Goal: Information Seeking & Learning: Find specific fact

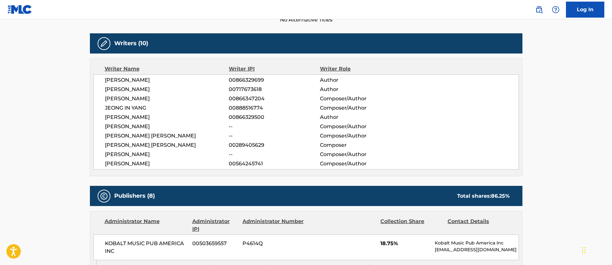
scroll to position [336, 0]
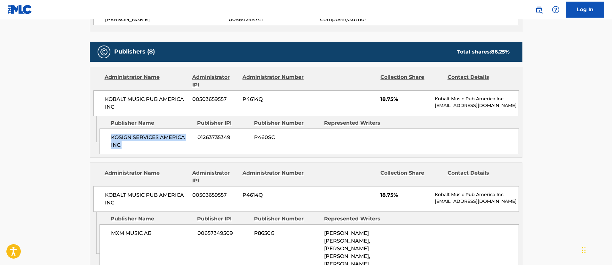
drag, startPoint x: 123, startPoint y: 144, endPoint x: 109, endPoint y: 139, distance: 14.4
click at [109, 139] on div "KOSIGN SERVICES AMERICA INC. 01263735349 P460SC" at bounding box center [308, 141] width 419 height 26
copy span "KOSIGN SERVICES AMERICA INC."
drag, startPoint x: 233, startPoint y: 134, endPoint x: 195, endPoint y: 138, distance: 37.7
click at [195, 138] on div "KOSIGN SERVICES AMERICA INC. 01263735349 P460SC" at bounding box center [308, 141] width 419 height 26
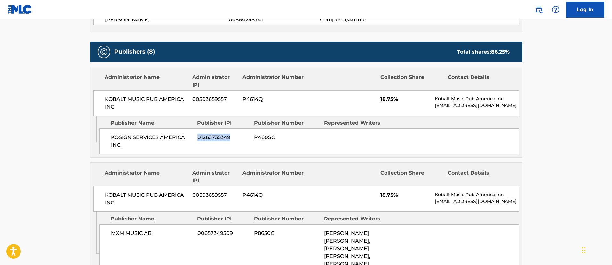
copy span "01263735349"
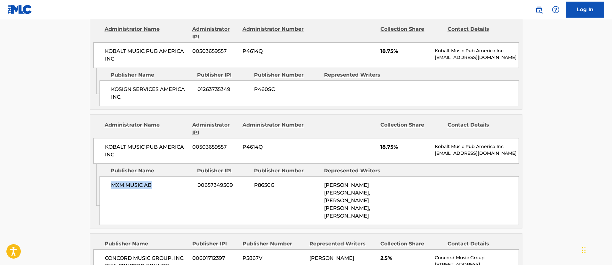
drag, startPoint x: 158, startPoint y: 182, endPoint x: 102, endPoint y: 183, distance: 55.7
click at [102, 183] on div "MXM MUSIC AB 00657349509 P8650G [PERSON_NAME] [PERSON_NAME], [PERSON_NAME] [PER…" at bounding box center [308, 200] width 419 height 49
copy span "MXM MUSIC AB"
drag, startPoint x: 235, startPoint y: 187, endPoint x: 197, endPoint y: 186, distance: 38.1
click at [197, 186] on div "MXM MUSIC AB 00657349509 P8650G [PERSON_NAME] [PERSON_NAME], [PERSON_NAME] [PER…" at bounding box center [308, 200] width 419 height 49
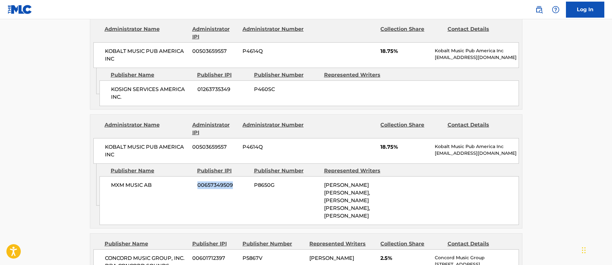
copy span "00657349509"
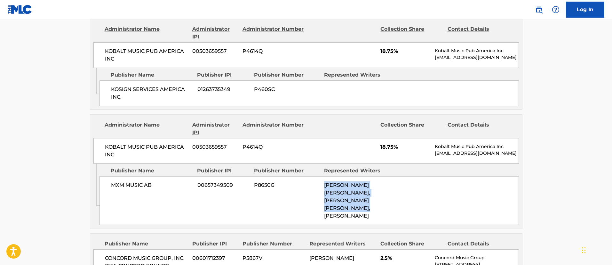
drag, startPoint x: 323, startPoint y: 182, endPoint x: 376, endPoint y: 209, distance: 59.4
click at [376, 209] on div "MXM MUSIC AB 00657349509 P8650G [PERSON_NAME] [PERSON_NAME], [PERSON_NAME] [PER…" at bounding box center [308, 200] width 419 height 49
copy span "[PERSON_NAME] [PERSON_NAME], [PERSON_NAME] [PERSON_NAME], [PERSON_NAME]"
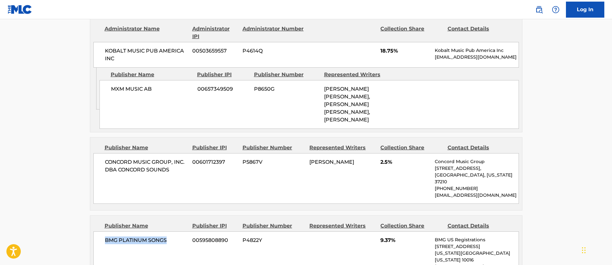
drag, startPoint x: 170, startPoint y: 221, endPoint x: 105, endPoint y: 220, distance: 64.9
click at [105, 231] on div "BMG PLATINUM SONGS 00595808890 P4822Y 9.37% BMG US Registrations [STREET_ADDRES…" at bounding box center [305, 259] width 425 height 57
copy span "BMG PLATINUM SONGS"
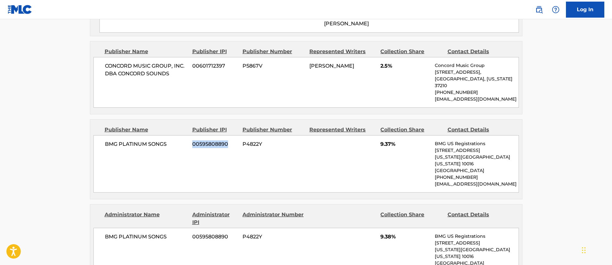
drag, startPoint x: 227, startPoint y: 130, endPoint x: 190, endPoint y: 129, distance: 37.4
click at [190, 135] on div "BMG PLATINUM SONGS 00595808890 P4822Y 9.37% BMG US Registrations [STREET_ADDRES…" at bounding box center [305, 163] width 425 height 57
copy div "00595808890"
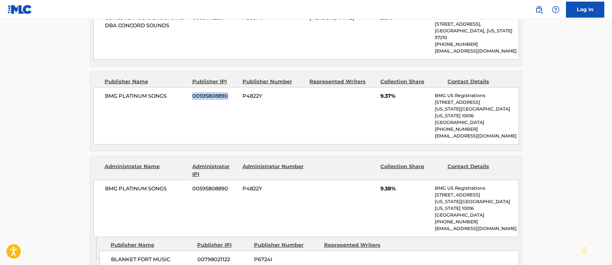
scroll to position [672, 0]
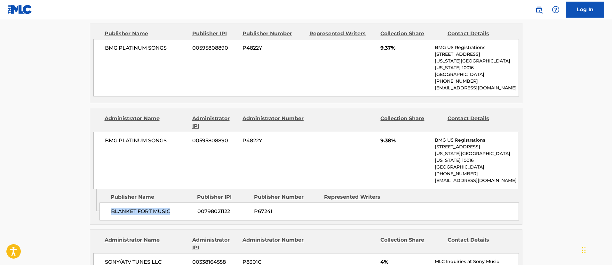
drag, startPoint x: 174, startPoint y: 182, endPoint x: 109, endPoint y: 185, distance: 64.6
click at [109, 202] on div "BLANKET FORT MUSIC 00798021122 P6724I" at bounding box center [308, 211] width 419 height 18
copy span "BLANKET FORT MUSIC"
drag, startPoint x: 236, startPoint y: 181, endPoint x: 198, endPoint y: 180, distance: 37.4
click at [198, 207] on span "00798021122" at bounding box center [223, 211] width 52 height 8
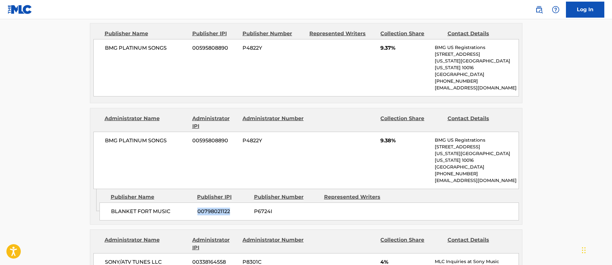
copy span "00798021122"
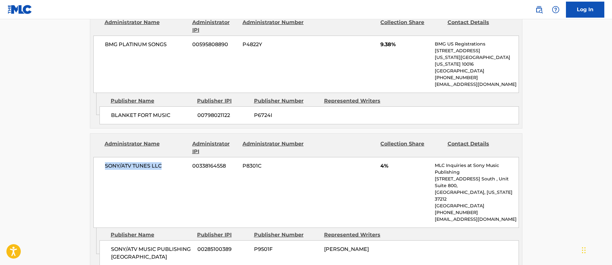
drag, startPoint x: 162, startPoint y: 140, endPoint x: 96, endPoint y: 142, distance: 65.6
click at [96, 157] on div "SONY/ATV TUNES LLC 00338164558 P8301C 4% MLC Inquiries at Sony Music Publishing…" at bounding box center [305, 192] width 425 height 71
copy span "SONY/ATV TUNES LLC"
drag, startPoint x: 226, startPoint y: 137, endPoint x: 192, endPoint y: 139, distance: 34.9
click at [192, 157] on div "SONY/ATV TUNES LLC 00338164558 P8301C 4% MLC Inquiries at Sony Music Publishing…" at bounding box center [305, 192] width 425 height 71
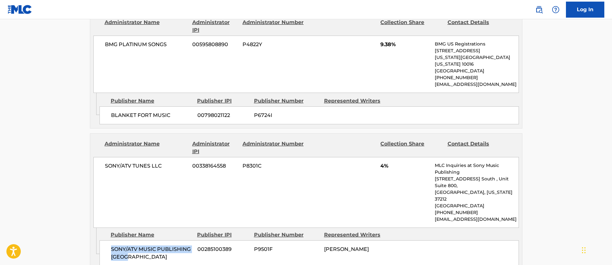
drag, startPoint x: 155, startPoint y: 220, endPoint x: 103, endPoint y: 210, distance: 53.1
click at [103, 240] on div "SONY/ATV MUSIC PUBLISHING KOREA 00285100389 P9501F [PERSON_NAME]" at bounding box center [308, 253] width 419 height 26
drag, startPoint x: 235, startPoint y: 214, endPoint x: 195, endPoint y: 216, distance: 40.0
click at [195, 240] on div "SONY/ATV MUSIC PUBLISHING KOREA 00285100389 P9501F [PERSON_NAME]" at bounding box center [308, 253] width 419 height 26
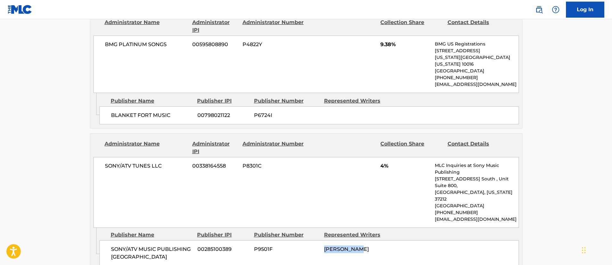
drag, startPoint x: 366, startPoint y: 215, endPoint x: 324, endPoint y: 214, distance: 41.6
click at [324, 245] on div "[PERSON_NAME]" at bounding box center [356, 249] width 65 height 8
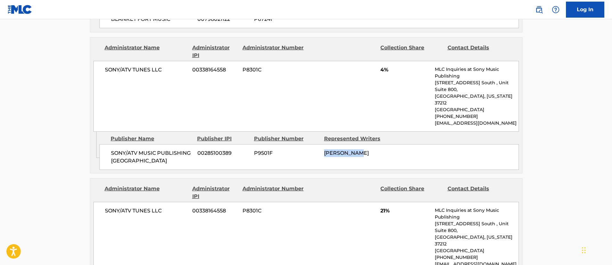
scroll to position [912, 0]
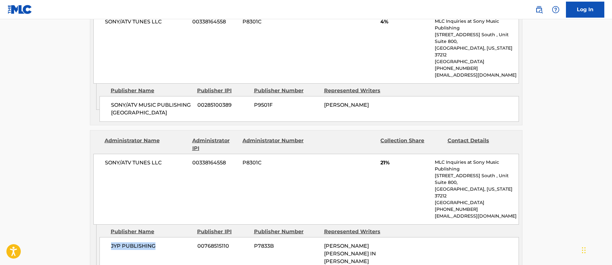
drag, startPoint x: 160, startPoint y: 203, endPoint x: 108, endPoint y: 202, distance: 51.8
click at [108, 237] on div "JYP PUBLISHING 00768515110 P7833B [PERSON_NAME] [PERSON_NAME][GEOGRAPHIC_DATA] …" at bounding box center [308, 261] width 419 height 49
drag, startPoint x: 232, startPoint y: 203, endPoint x: 184, endPoint y: 203, distance: 48.0
click at [184, 237] on div "JYP PUBLISHING 00768515110 P7833B [PERSON_NAME] [PERSON_NAME][GEOGRAPHIC_DATA] …" at bounding box center [308, 261] width 419 height 49
drag, startPoint x: 355, startPoint y: 225, endPoint x: 315, endPoint y: 202, distance: 45.4
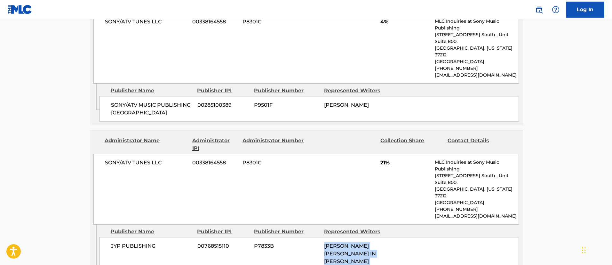
click at [315, 237] on div "JYP PUBLISHING 00768515110 P7833B [PERSON_NAME] [PERSON_NAME][GEOGRAPHIC_DATA] …" at bounding box center [308, 261] width 419 height 49
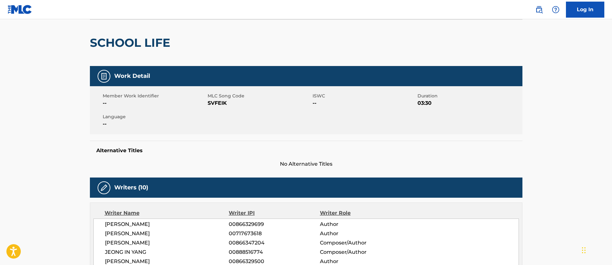
scroll to position [0, 0]
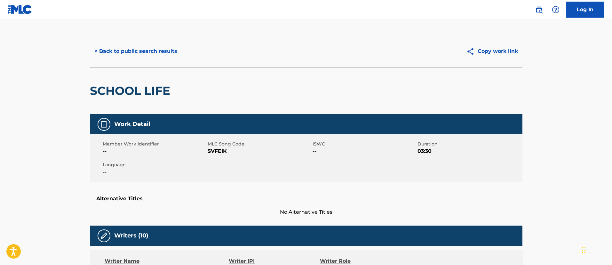
click at [148, 49] on button "< Back to public search results" at bounding box center [136, 51] width 92 height 16
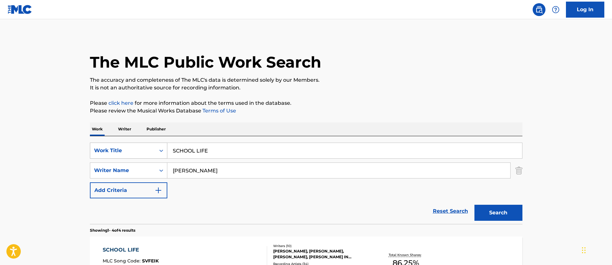
drag, startPoint x: 224, startPoint y: 149, endPoint x: 165, endPoint y: 147, distance: 59.5
click at [165, 147] on div "SearchWithCriteriafc7c73d8-879d-4568-a77b-7ab400521d53 Work Title SCHOOL LIFE" at bounding box center [306, 150] width 432 height 16
paste input "HAYLA"
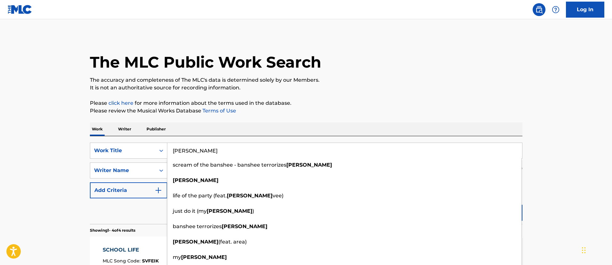
type input "[PERSON_NAME]"
click at [538, 182] on main "The MLC Public Work Search The accuracy and completeness of The MLC's data is d…" at bounding box center [306, 243] width 612 height 449
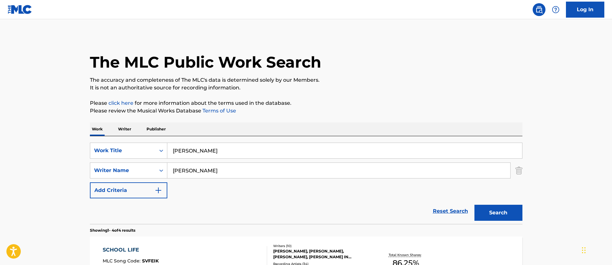
click at [502, 208] on button "Search" at bounding box center [498, 212] width 48 height 16
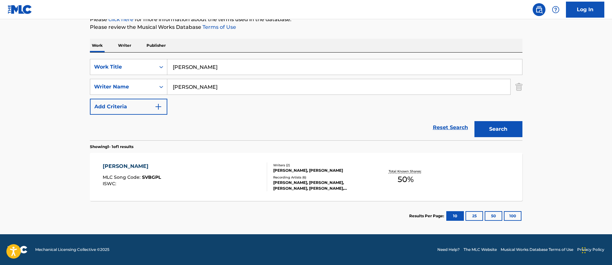
click at [114, 165] on div "[PERSON_NAME]" at bounding box center [132, 166] width 58 height 8
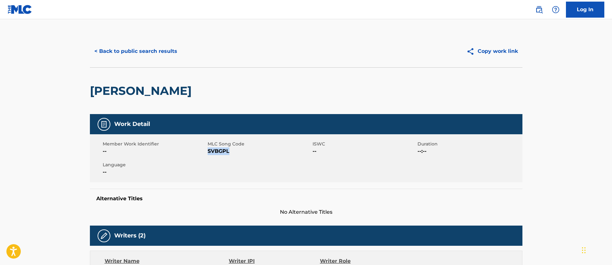
drag, startPoint x: 230, startPoint y: 152, endPoint x: 207, endPoint y: 154, distance: 23.1
click at [208, 154] on span "SVBGPL" at bounding box center [259, 151] width 103 height 8
click at [139, 52] on button "< Back to public search results" at bounding box center [136, 51] width 92 height 16
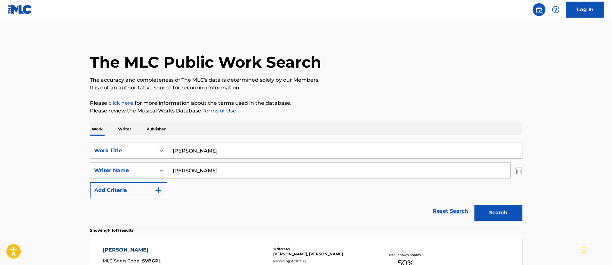
scroll to position [47, 0]
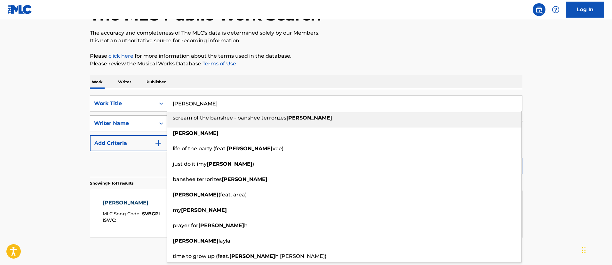
drag, startPoint x: 214, startPoint y: 105, endPoint x: 75, endPoint y: 92, distance: 139.1
click at [75, 92] on main "The MLC Public Work Search The accuracy and completeness of The MLC's data is d…" at bounding box center [306, 121] width 612 height 298
paste input "INE"
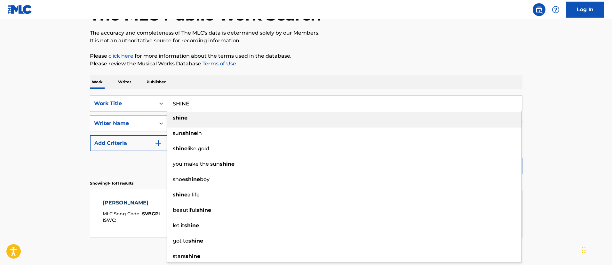
type input "SHINE"
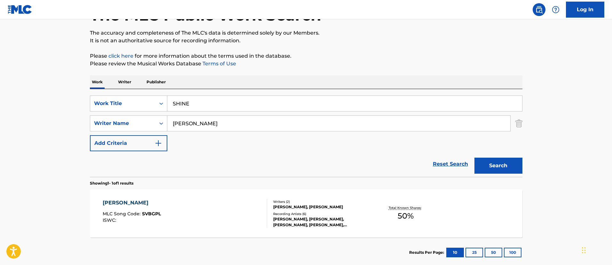
click at [547, 156] on main "The MLC Public Work Search The accuracy and completeness of The MLC's data is d…" at bounding box center [306, 121] width 612 height 298
click at [516, 164] on button "Search" at bounding box center [498, 165] width 48 height 16
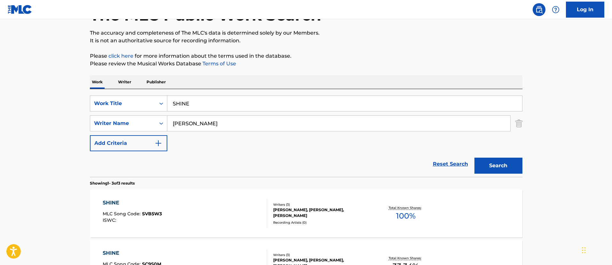
scroll to position [143, 0]
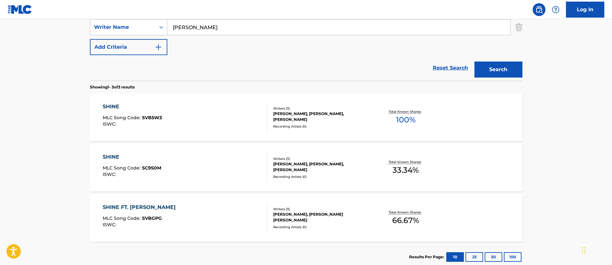
click at [108, 109] on div "SHINE" at bounding box center [132, 107] width 59 height 8
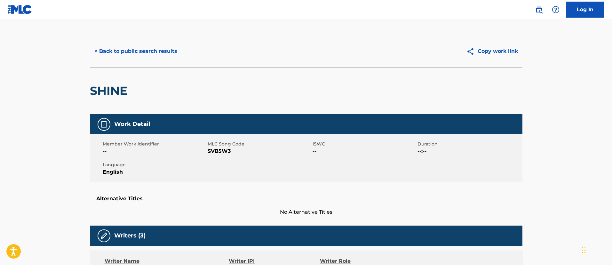
scroll to position [96, 0]
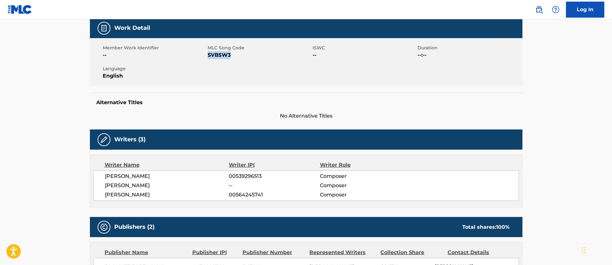
drag, startPoint x: 233, startPoint y: 56, endPoint x: 209, endPoint y: 57, distance: 24.3
click at [209, 57] on span "SVB5W3" at bounding box center [259, 55] width 103 height 8
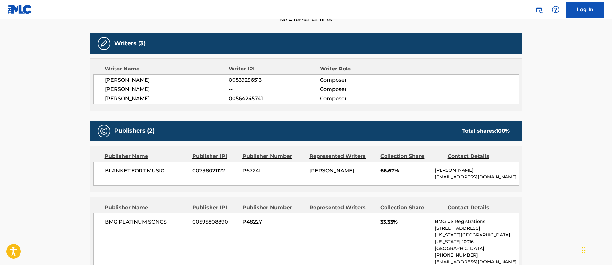
scroll to position [240, 0]
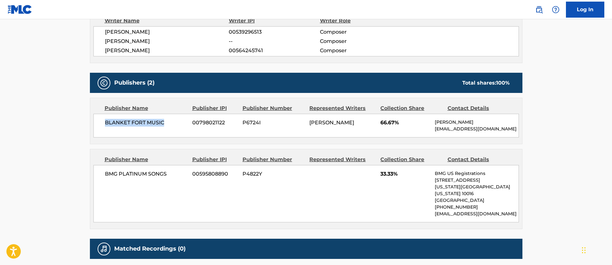
drag, startPoint x: 166, startPoint y: 122, endPoint x: 101, endPoint y: 124, distance: 65.3
click at [101, 124] on div "BLANKET FORT MUSIC 00798021122 P6724I [PERSON_NAME] 66.67% [PERSON_NAME] [EMAIL…" at bounding box center [305, 126] width 425 height 24
drag, startPoint x: 225, startPoint y: 122, endPoint x: 187, endPoint y: 121, distance: 38.1
click at [187, 121] on div "BLANKET FORT MUSIC 00798021122 P6724I [PERSON_NAME] 66.67% [PERSON_NAME] [EMAIL…" at bounding box center [305, 126] width 425 height 24
drag, startPoint x: 364, startPoint y: 122, endPoint x: 303, endPoint y: 120, distance: 60.8
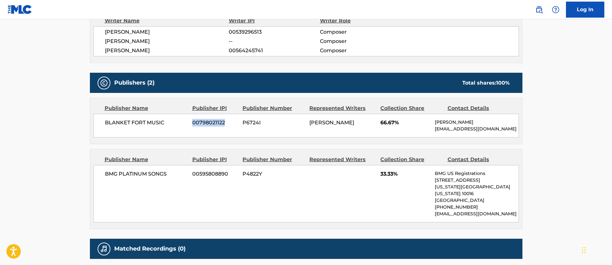
click at [303, 120] on div "BLANKET FORT MUSIC 00798021122 P6724I [PERSON_NAME] 66.67% [PERSON_NAME] [EMAIL…" at bounding box center [305, 126] width 425 height 24
drag, startPoint x: 266, startPoint y: 31, endPoint x: 217, endPoint y: 31, distance: 48.6
click at [217, 31] on div "[PERSON_NAME] 00539296513 Composer" at bounding box center [312, 32] width 414 height 8
drag, startPoint x: 172, startPoint y: 171, endPoint x: 104, endPoint y: 170, distance: 68.1
click at [104, 170] on div "BMG PLATINUM SONGS 00595808890 P4822Y 33.33% BMG US Registrations [STREET_ADDRE…" at bounding box center [305, 193] width 425 height 57
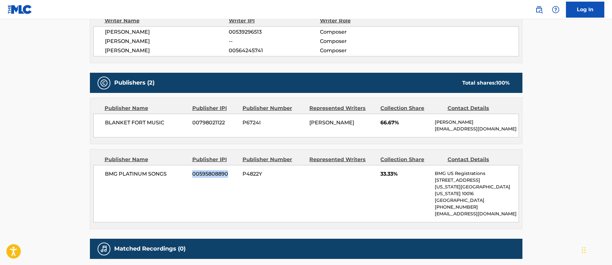
drag, startPoint x: 228, startPoint y: 173, endPoint x: 192, endPoint y: 170, distance: 36.0
click at [192, 170] on div "BMG PLATINUM SONGS 00595808890 P4822Y 33.33% BMG US Registrations [STREET_ADDRE…" at bounding box center [305, 193] width 425 height 57
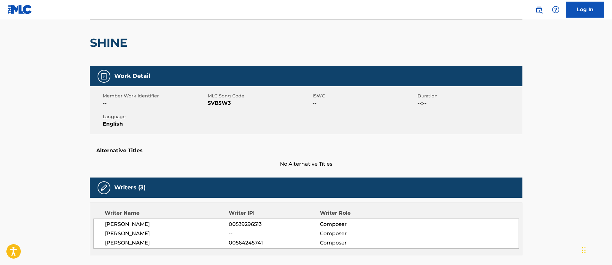
scroll to position [0, 0]
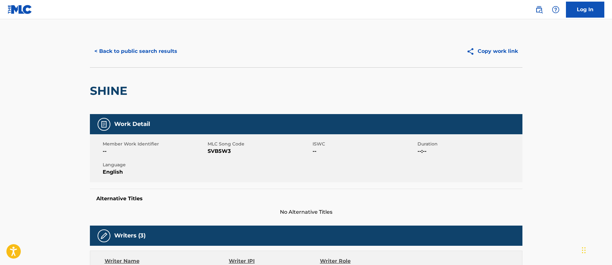
click at [114, 49] on button "< Back to public search results" at bounding box center [136, 51] width 92 height 16
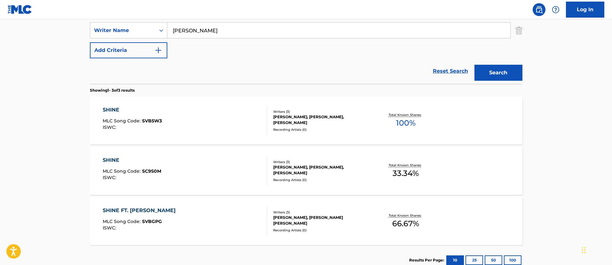
click at [112, 159] on div "SHINE" at bounding box center [132, 160] width 59 height 8
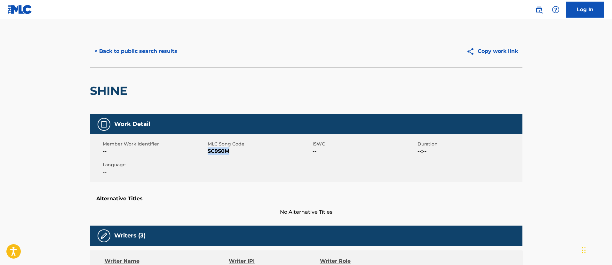
drag, startPoint x: 231, startPoint y: 153, endPoint x: 208, endPoint y: 153, distance: 23.3
click at [208, 153] on span "SC9S0M" at bounding box center [259, 151] width 103 height 8
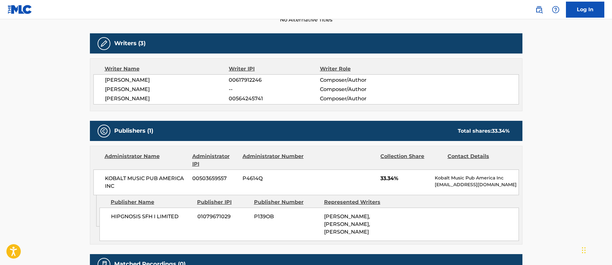
scroll to position [240, 0]
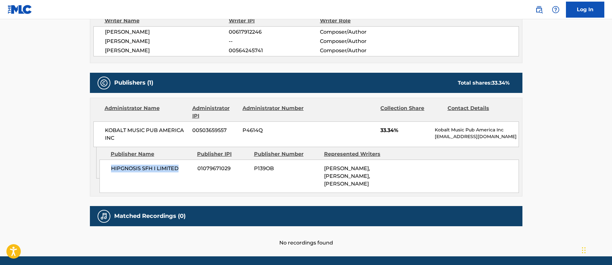
drag, startPoint x: 178, startPoint y: 168, endPoint x: 111, endPoint y: 166, distance: 66.2
click at [111, 166] on span "HIPGNOSIS SFH I LIMITED" at bounding box center [152, 168] width 82 height 8
drag, startPoint x: 236, startPoint y: 169, endPoint x: 198, endPoint y: 168, distance: 38.4
click at [198, 168] on span "01079671029" at bounding box center [223, 168] width 52 height 8
drag, startPoint x: 349, startPoint y: 191, endPoint x: 314, endPoint y: 166, distance: 42.8
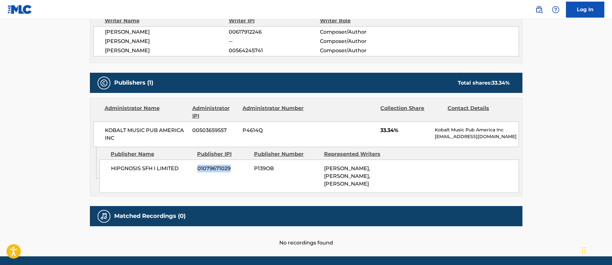
click at [314, 166] on div "HIPGNOSIS SFH I LIMITED 01079671029 P139OB [PERSON_NAME], [PERSON_NAME], [PERSO…" at bounding box center [308, 175] width 419 height 33
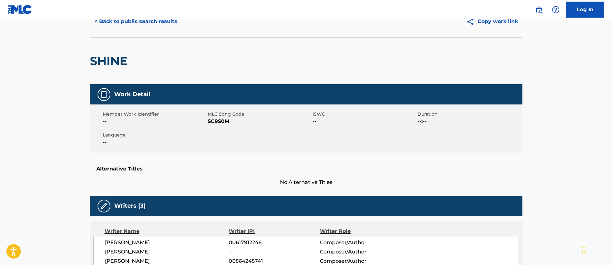
scroll to position [0, 0]
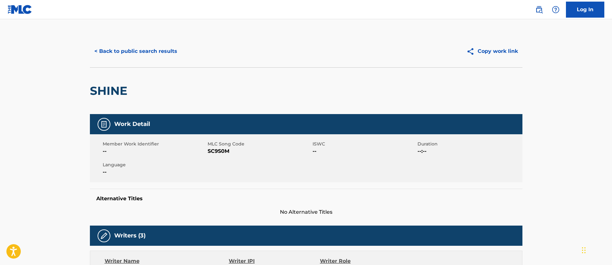
click at [112, 48] on button "< Back to public search results" at bounding box center [136, 51] width 92 height 16
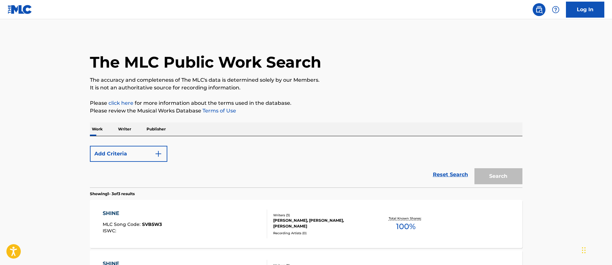
scroll to position [140, 0]
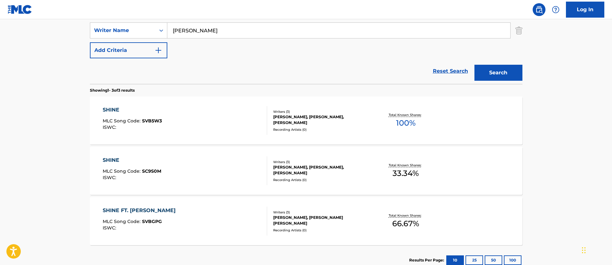
click at [160, 208] on div "SHINE FT. [PERSON_NAME]" at bounding box center [141, 210] width 76 height 8
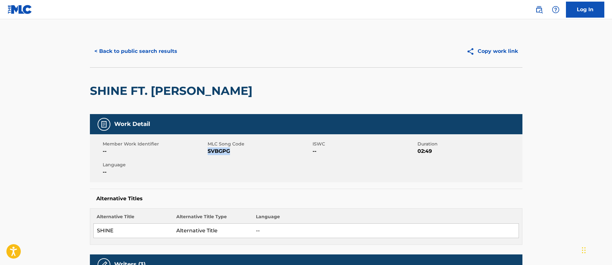
drag, startPoint x: 233, startPoint y: 151, endPoint x: 209, endPoint y: 154, distance: 24.5
click at [209, 154] on span "SVBGPG" at bounding box center [259, 151] width 103 height 8
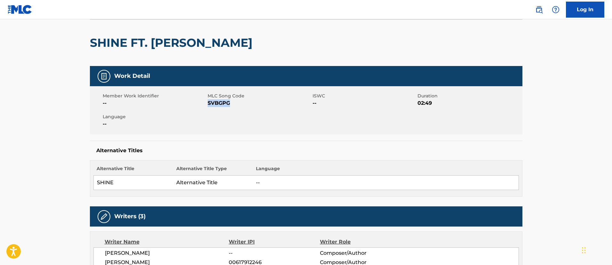
scroll to position [144, 0]
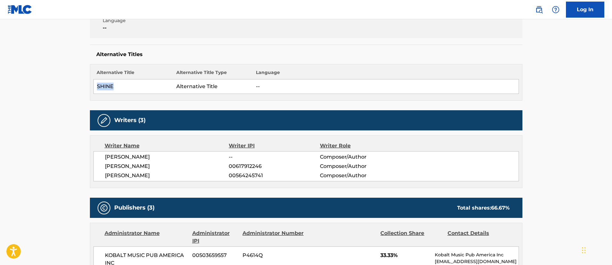
drag, startPoint x: 115, startPoint y: 84, endPoint x: 97, endPoint y: 86, distance: 18.3
click at [97, 86] on td "SHINE" at bounding box center [133, 86] width 80 height 14
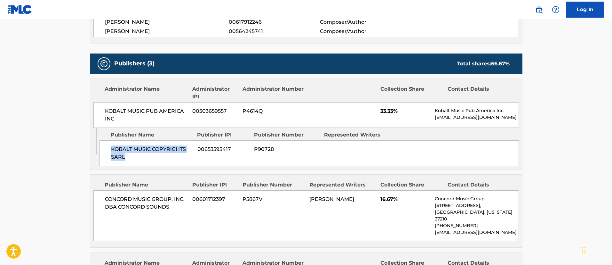
drag, startPoint x: 137, startPoint y: 158, endPoint x: 109, endPoint y: 149, distance: 29.3
click at [109, 149] on div "KOBALT MUSIC COPYRIGHTS SARL 00653595417 P90728" at bounding box center [308, 153] width 419 height 26
drag, startPoint x: 234, startPoint y: 147, endPoint x: 194, endPoint y: 147, distance: 39.7
click at [194, 147] on div "KOBALT MUSIC COPYRIGHTS SARL 00653595417 P90728" at bounding box center [308, 153] width 419 height 26
click at [213, 160] on div "KOBALT MUSIC COPYRIGHTS SARL 00653595417 P90728" at bounding box center [308, 153] width 419 height 26
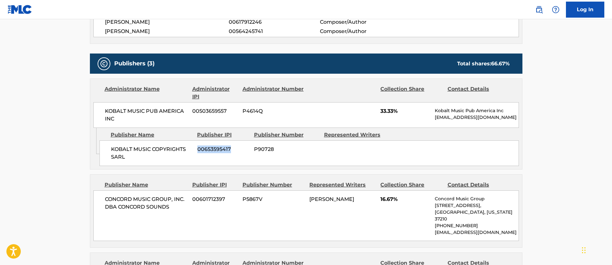
drag, startPoint x: 233, startPoint y: 147, endPoint x: 198, endPoint y: 148, distance: 34.6
click at [198, 148] on span "00653595417" at bounding box center [223, 149] width 52 height 8
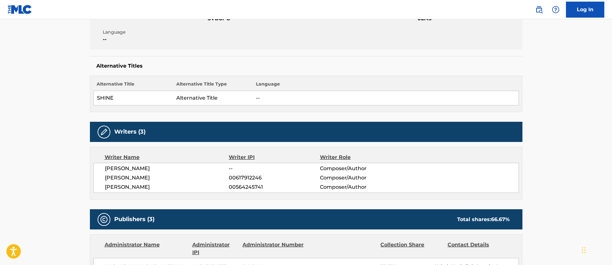
scroll to position [0, 0]
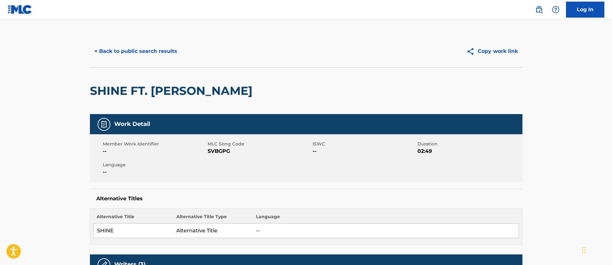
click at [132, 53] on button "< Back to public search results" at bounding box center [136, 51] width 92 height 16
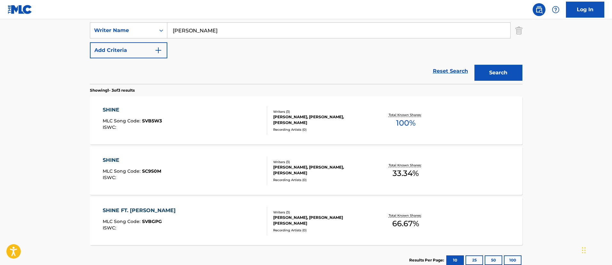
scroll to position [44, 0]
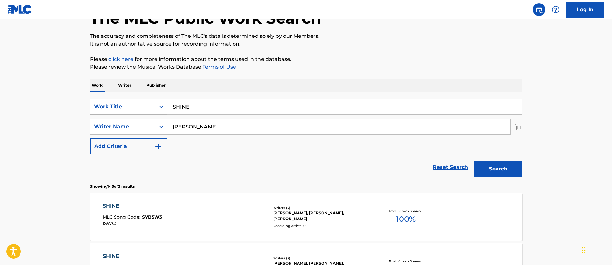
drag, startPoint x: 227, startPoint y: 110, endPoint x: 157, endPoint y: 103, distance: 70.1
click at [157, 103] on div "SearchWithCriteriafc7c73d8-879d-4568-a77b-7ab400521d53 Work Title SHINE" at bounding box center [306, 107] width 432 height 16
paste input "IGN ME UP"
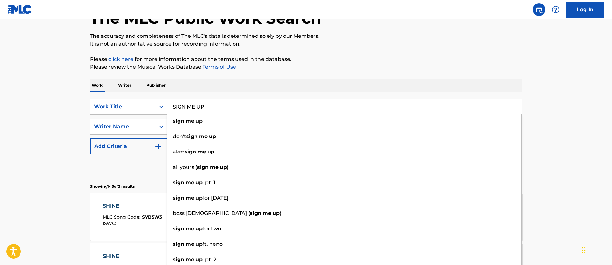
type input "SIGN ME UP"
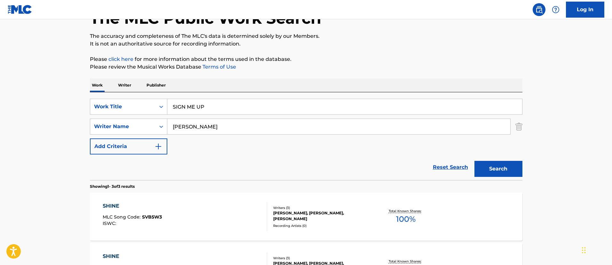
click at [528, 139] on div "The MLC Public Work Search The accuracy and completeness of The MLC's data is d…" at bounding box center [306, 180] width 448 height 379
drag, startPoint x: 511, startPoint y: 163, endPoint x: 499, endPoint y: 162, distance: 11.9
click at [510, 163] on button "Search" at bounding box center [498, 169] width 48 height 16
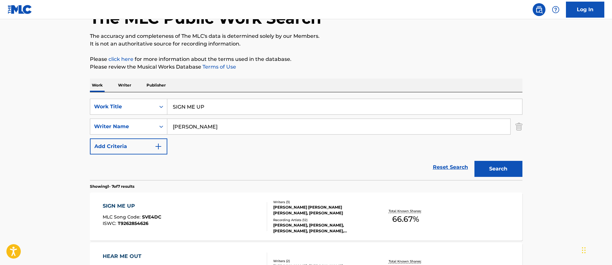
scroll to position [140, 0]
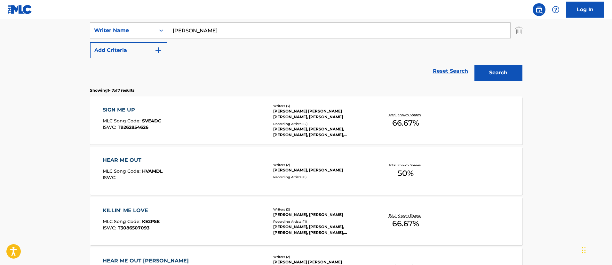
click at [127, 109] on div "SIGN ME UP" at bounding box center [132, 110] width 59 height 8
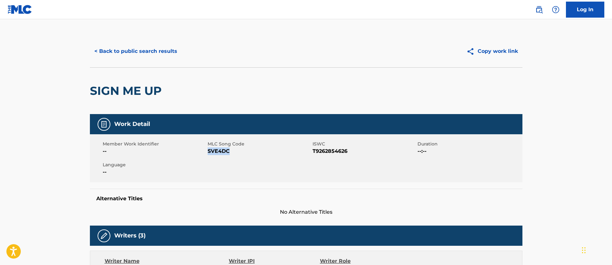
drag, startPoint x: 230, startPoint y: 148, endPoint x: 208, endPoint y: 152, distance: 22.3
click at [208, 152] on span "SVE4DC" at bounding box center [259, 151] width 103 height 8
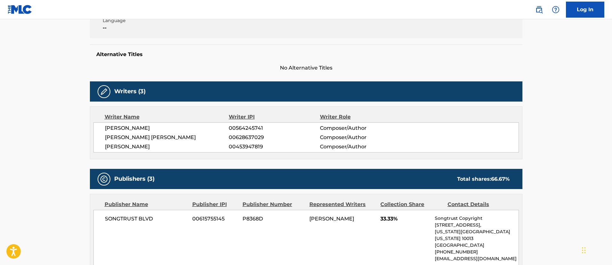
scroll to position [240, 0]
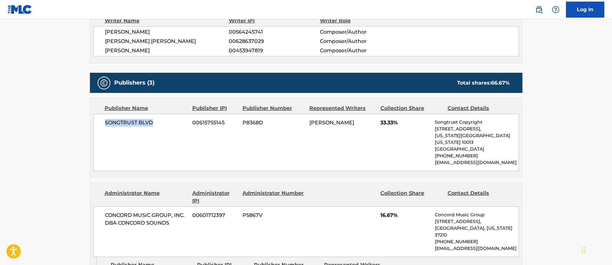
drag, startPoint x: 106, startPoint y: 120, endPoint x: 153, endPoint y: 124, distance: 47.2
click at [153, 124] on span "SONGTRUST BLVD" at bounding box center [146, 123] width 83 height 8
drag, startPoint x: 225, startPoint y: 125, endPoint x: 191, endPoint y: 122, distance: 34.0
click at [191, 122] on div "SONGTRUST BLVD 00615755145 P8368D [PERSON_NAME] 33.33% Songtrust Copyright [STR…" at bounding box center [305, 142] width 425 height 57
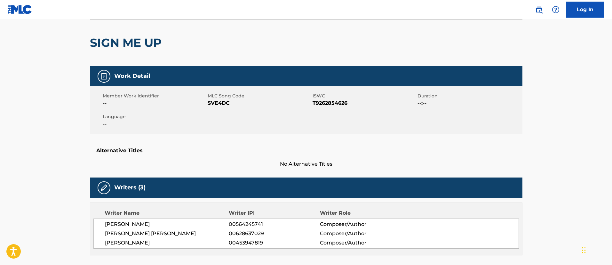
scroll to position [0, 0]
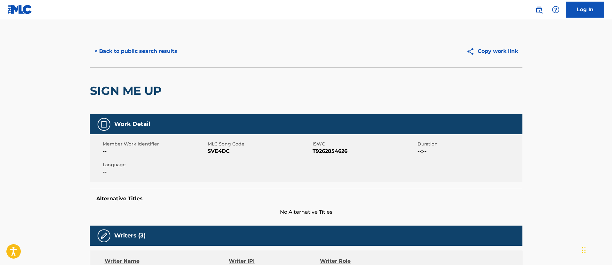
click at [168, 49] on button "< Back to public search results" at bounding box center [136, 51] width 92 height 16
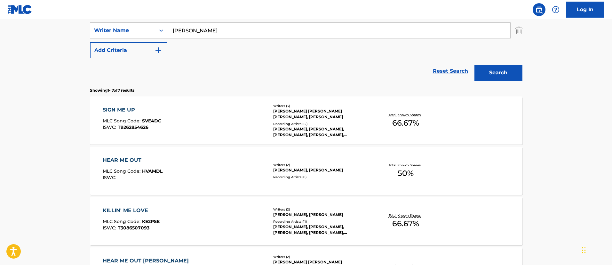
scroll to position [44, 0]
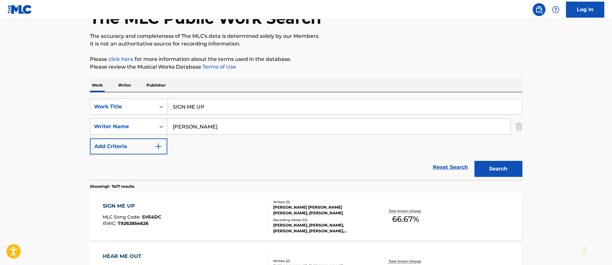
drag, startPoint x: 221, startPoint y: 106, endPoint x: 170, endPoint y: 99, distance: 51.3
click at [170, 99] on input "SIGN ME UP" at bounding box center [344, 106] width 355 height 15
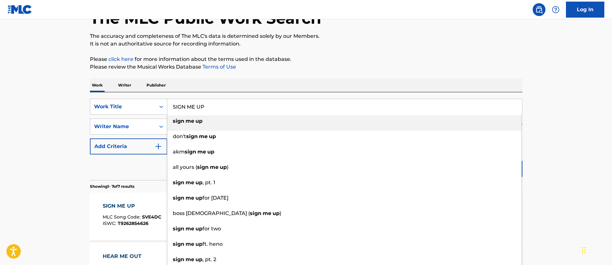
paste input "LEEPLESS NIGHTS"
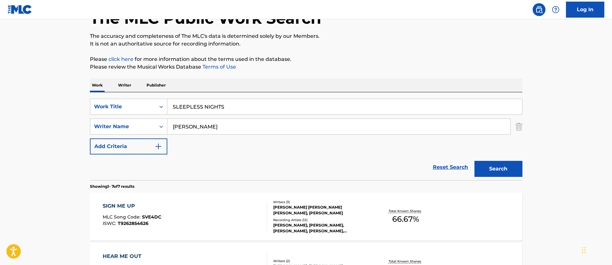
click at [496, 166] on button "Search" at bounding box center [498, 169] width 48 height 16
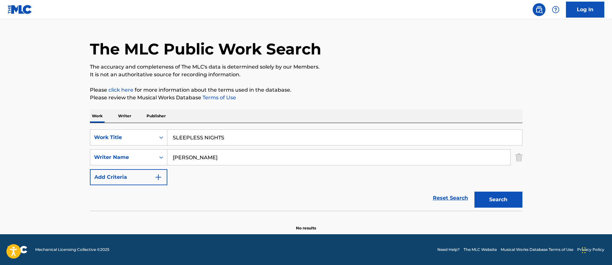
scroll to position [13, 0]
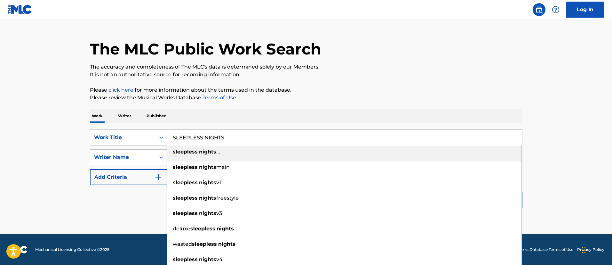
drag, startPoint x: 250, startPoint y: 138, endPoint x: 153, endPoint y: 126, distance: 97.6
click at [153, 126] on div "SearchWithCriteriafc7c73d8-879d-4568-a77b-7ab400521d53 Work Title SLEEPLESS NIG…" at bounding box center [306, 167] width 432 height 88
paste input "O OBVIOU"
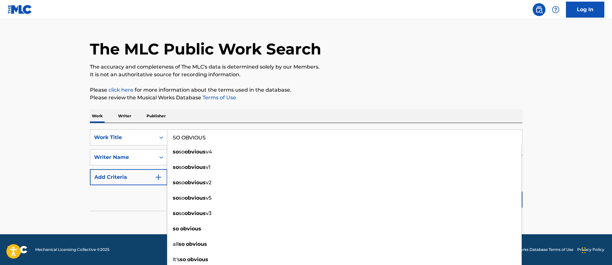
type input "SO OBVIOUS"
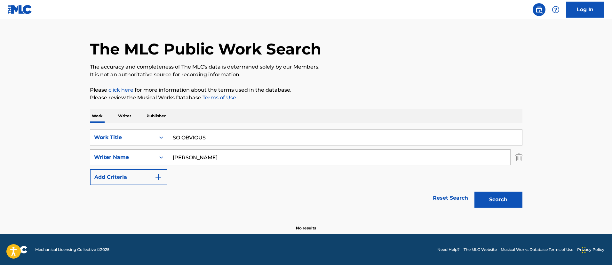
click at [575, 178] on main "The MLC Public Work Search The accuracy and completeness of The MLC's data is d…" at bounding box center [306, 120] width 612 height 228
click at [500, 196] on button "Search" at bounding box center [498, 199] width 48 height 16
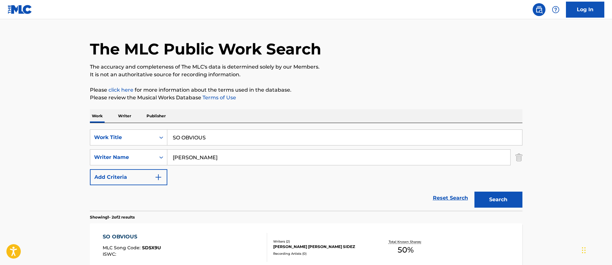
scroll to position [109, 0]
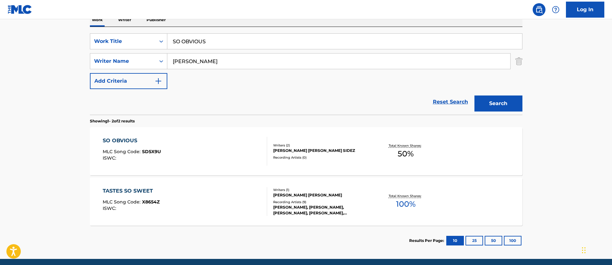
click at [117, 140] on div "SO OBVIOUS" at bounding box center [132, 141] width 58 height 8
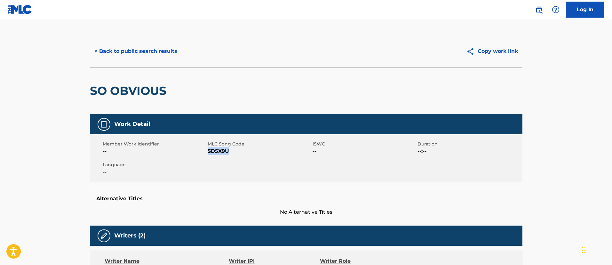
drag, startPoint x: 227, startPoint y: 151, endPoint x: 207, endPoint y: 150, distance: 20.2
click at [208, 150] on span "SD5X9U" at bounding box center [259, 151] width 103 height 8
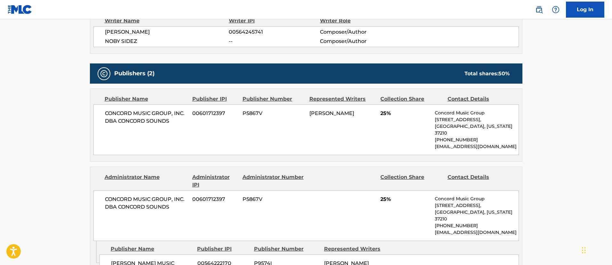
scroll to position [288, 0]
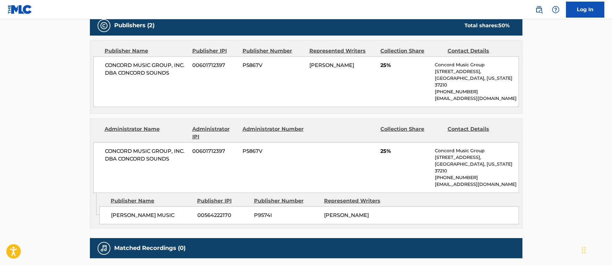
drag, startPoint x: 347, startPoint y: 208, endPoint x: 324, endPoint y: 197, distance: 25.2
click at [324, 211] on div "[PERSON_NAME]" at bounding box center [356, 215] width 65 height 8
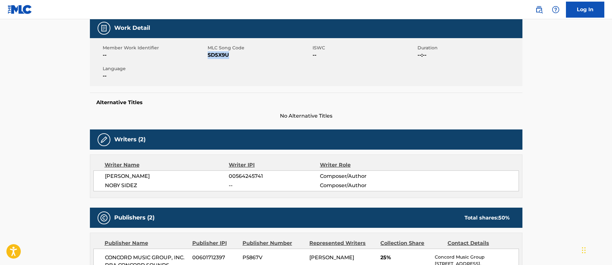
scroll to position [0, 0]
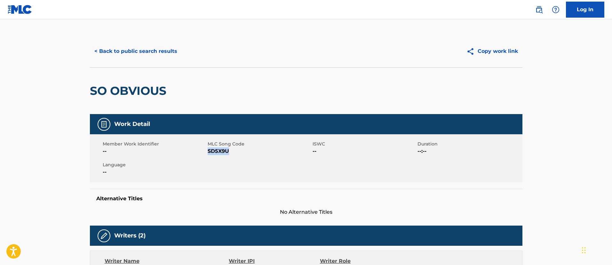
click at [161, 55] on button "< Back to public search results" at bounding box center [136, 51] width 92 height 16
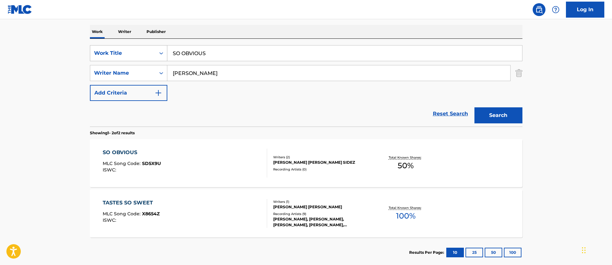
drag, startPoint x: 216, startPoint y: 57, endPoint x: 156, endPoint y: 51, distance: 59.8
click at [156, 51] on div "SearchWithCriteriafc7c73d8-879d-4568-a77b-7ab400521d53 Work Title SO OBVIOUS" at bounding box center [306, 53] width 432 height 16
paste input "TARING INTO THE SUN"
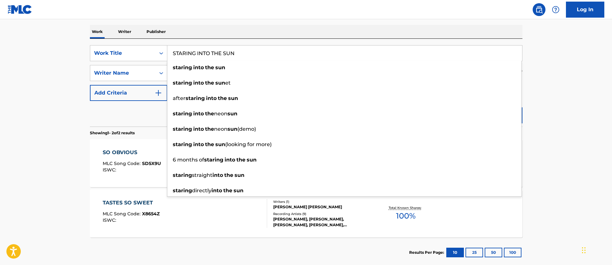
type input "STARING INTO THE SUN"
click at [545, 114] on main "The MLC Public Work Search The accuracy and completeness of The MLC's data is d…" at bounding box center [306, 96] width 612 height 348
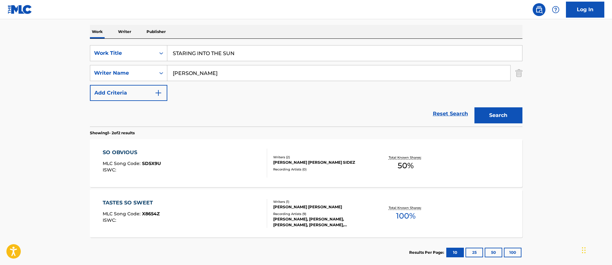
click at [510, 115] on button "Search" at bounding box center [498, 115] width 48 height 16
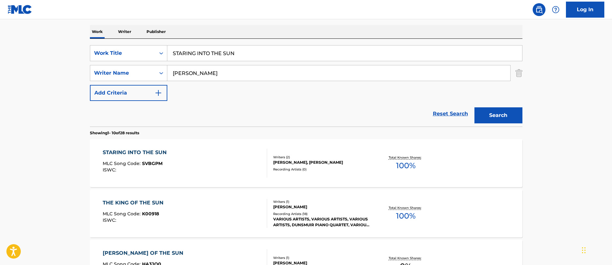
click at [153, 146] on div "STARING INTO THE SUN MLC Song Code : SVBGPM ISWC : Writers ( 2 ) [PERSON_NAME],…" at bounding box center [306, 163] width 432 height 48
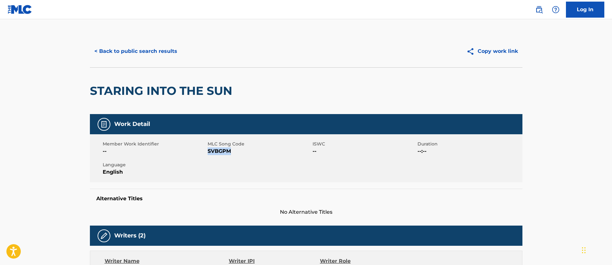
drag, startPoint x: 227, startPoint y: 151, endPoint x: 208, endPoint y: 150, distance: 18.6
click at [208, 150] on span "SVBGPM" at bounding box center [259, 151] width 103 height 8
click at [107, 53] on button "< Back to public search results" at bounding box center [136, 51] width 92 height 16
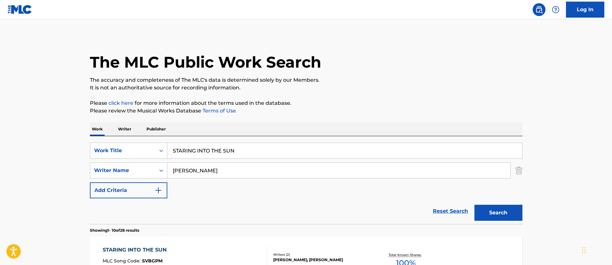
scroll to position [97, 0]
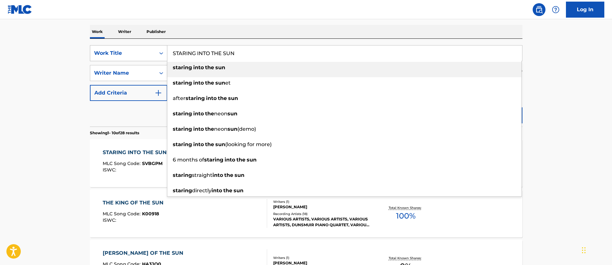
drag, startPoint x: 243, startPoint y: 56, endPoint x: 162, endPoint y: 45, distance: 81.9
click at [162, 45] on div "SearchWithCriteriafc7c73d8-879d-4568-a77b-7ab400521d53 Work Title STARING INTO …" at bounding box center [306, 53] width 432 height 16
paste input "UMMER OF LOVE"
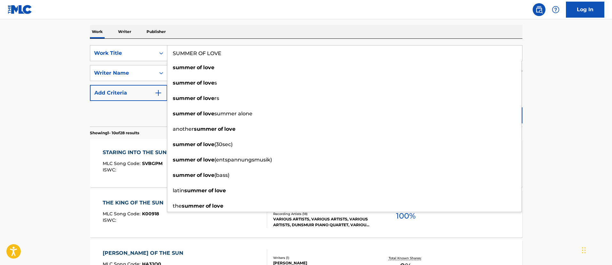
type input "SUMMER OF LOVE"
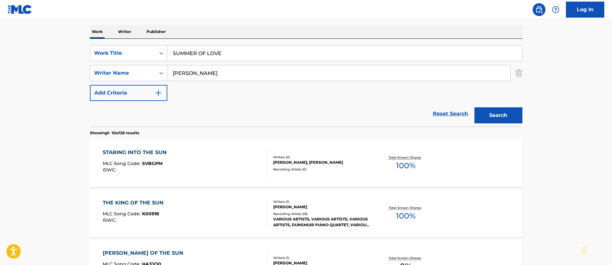
click at [498, 110] on button "Search" at bounding box center [498, 115] width 48 height 16
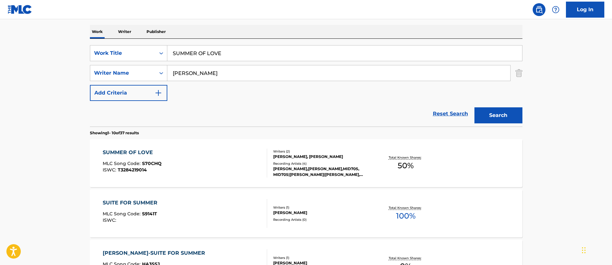
click at [143, 152] on div "SUMMER OF LOVE" at bounding box center [132, 152] width 59 height 8
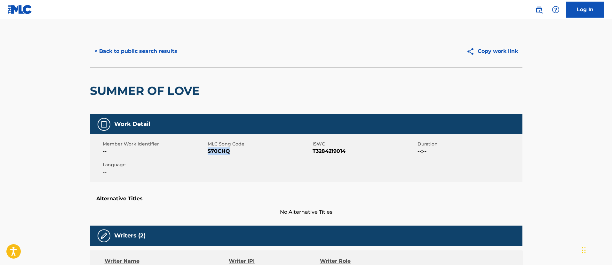
drag, startPoint x: 231, startPoint y: 149, endPoint x: 208, endPoint y: 153, distance: 23.0
click at [208, 153] on span "S70CHQ" at bounding box center [259, 151] width 103 height 8
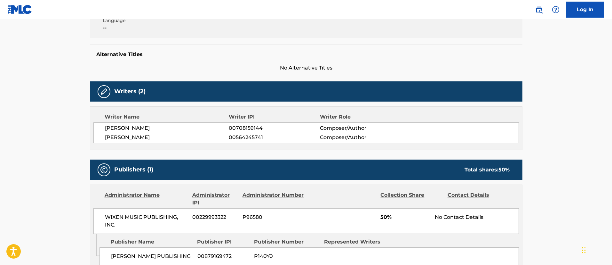
scroll to position [192, 0]
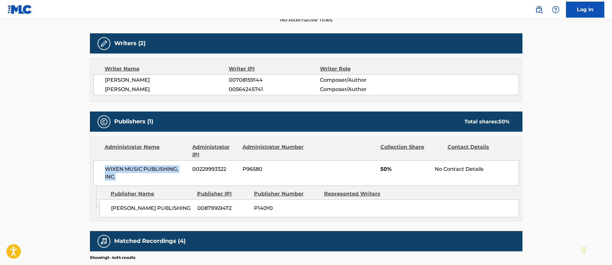
drag, startPoint x: 118, startPoint y: 173, endPoint x: 98, endPoint y: 167, distance: 20.7
click at [98, 167] on div "WIXEN MUSIC PUBLISHING, INC. [PHONE_NUMBER] P96580 50% No Contact Details" at bounding box center [305, 173] width 425 height 26
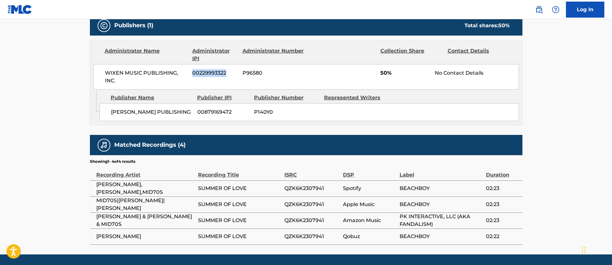
drag, startPoint x: 228, startPoint y: 71, endPoint x: 191, endPoint y: 70, distance: 37.5
click at [191, 70] on div "WIXEN MUSIC PUBLISHING, INC. [PHONE_NUMBER] P96580 50% No Contact Details" at bounding box center [305, 77] width 425 height 26
drag, startPoint x: 191, startPoint y: 113, endPoint x: 113, endPoint y: 110, distance: 78.1
click at [113, 110] on span "[PERSON_NAME] PUBLISHING" at bounding box center [152, 112] width 82 height 8
drag, startPoint x: 232, startPoint y: 111, endPoint x: 197, endPoint y: 110, distance: 35.5
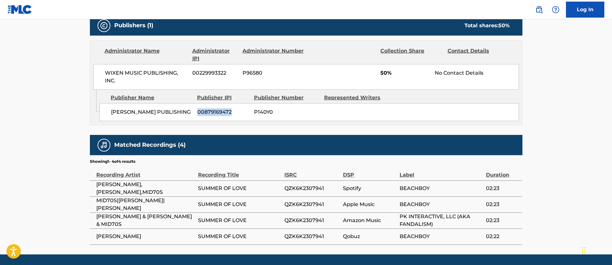
click at [197, 110] on div "[PERSON_NAME] PUBLISHING 00879169472 P140Y0" at bounding box center [308, 112] width 419 height 18
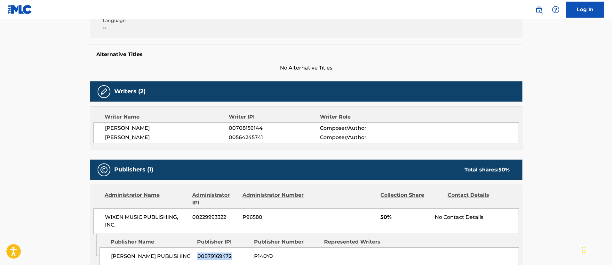
scroll to position [0, 0]
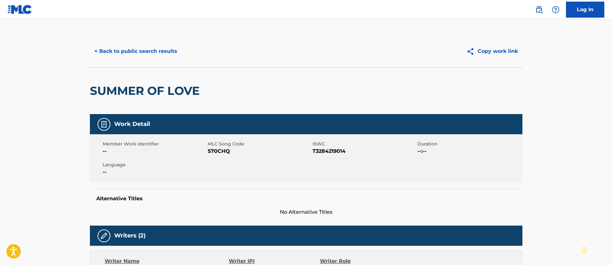
click at [123, 45] on button "< Back to public search results" at bounding box center [136, 51] width 92 height 16
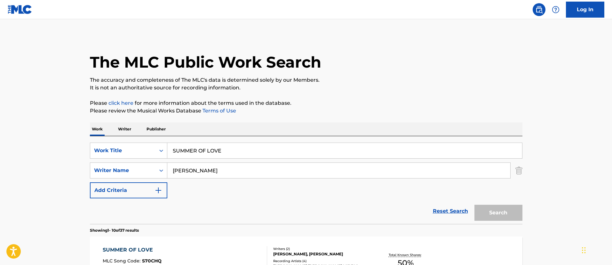
scroll to position [97, 0]
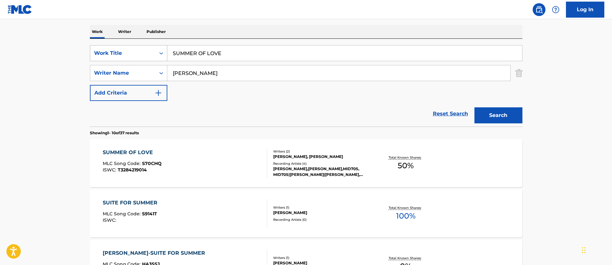
drag, startPoint x: 171, startPoint y: 46, endPoint x: 162, endPoint y: 45, distance: 9.3
click at [162, 45] on div "SearchWithCriteriafc7c73d8-879d-4568-a77b-7ab400521d53 Work Title SUMMER OF LOVE" at bounding box center [306, 53] width 432 height 16
paste input "PERSTARS"
drag, startPoint x: 564, startPoint y: 115, endPoint x: 530, endPoint y: 114, distance: 34.5
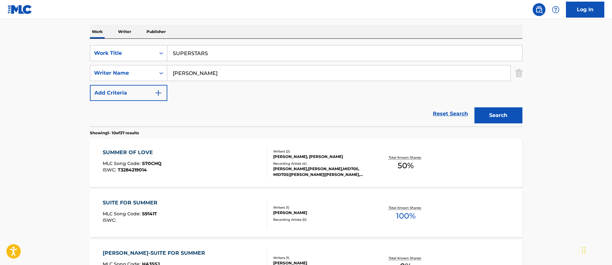
click at [516, 114] on button "Search" at bounding box center [498, 115] width 48 height 16
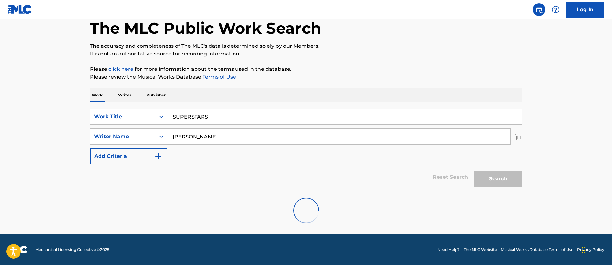
scroll to position [13, 0]
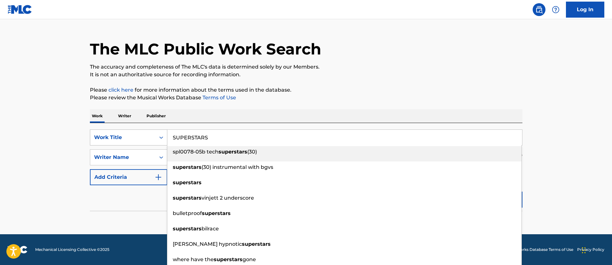
drag, startPoint x: 224, startPoint y: 136, endPoint x: 148, endPoint y: 135, distance: 75.8
click at [148, 135] on div "SearchWithCriteriafc7c73d8-879d-4568-a77b-7ab400521d53 Work Title SUPERSTARS sp…" at bounding box center [306, 137] width 432 height 16
click at [552, 148] on main "The MLC Public Work Search The accuracy and completeness of The MLC's data is d…" at bounding box center [306, 120] width 612 height 228
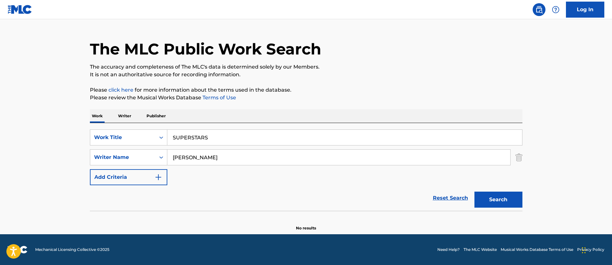
click at [500, 194] on button "Search" at bounding box center [498, 199] width 48 height 16
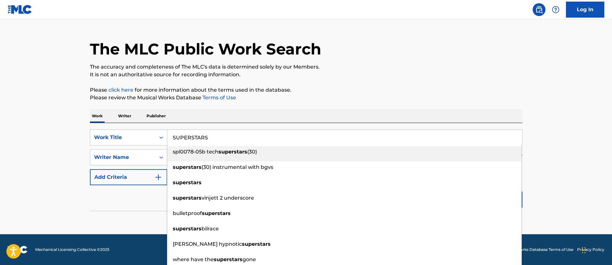
drag, startPoint x: 239, startPoint y: 132, endPoint x: 187, endPoint y: 139, distance: 52.6
click at [175, 136] on input "SUPERSTARS" at bounding box center [344, 137] width 355 height 15
paste input "TABLE TENNIS DANCE QUEEN"
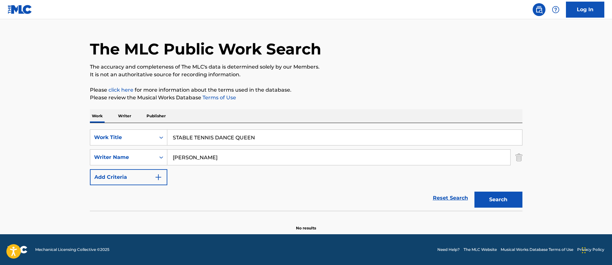
click at [548, 140] on main "The MLC Public Work Search The accuracy and completeness of The MLC's data is d…" at bounding box center [306, 120] width 612 height 228
click at [500, 196] on button "Search" at bounding box center [498, 199] width 48 height 16
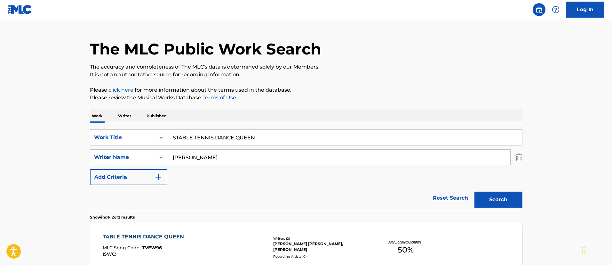
scroll to position [109, 0]
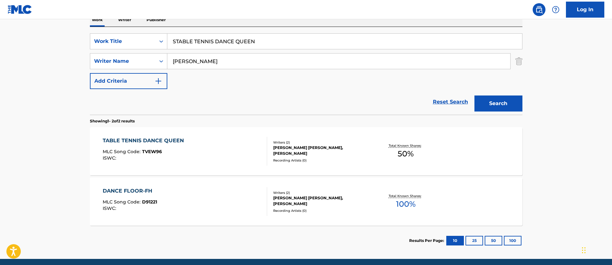
click at [177, 43] on input "STABLE TENNIS DANCE QUEEN" at bounding box center [344, 41] width 355 height 15
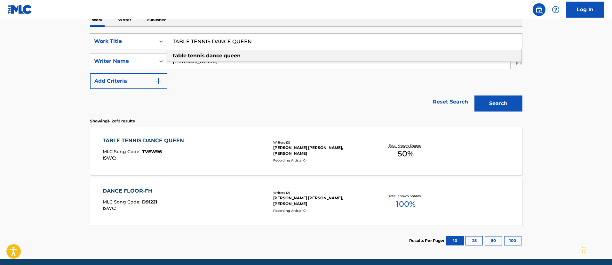
type input "TABLE TENNIS DANCE QUEEN"
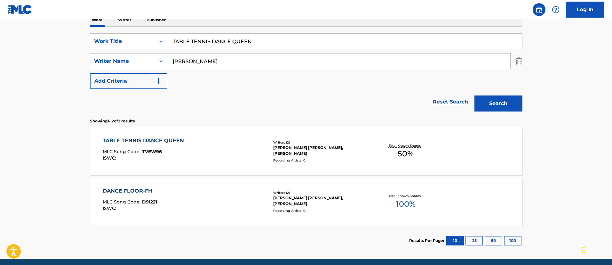
drag, startPoint x: 491, startPoint y: 103, endPoint x: 494, endPoint y: 108, distance: 5.2
click at [492, 103] on button "Search" at bounding box center [498, 103] width 48 height 16
click at [154, 140] on div "TABLE TENNIS DANCE QUEEN" at bounding box center [145, 141] width 84 height 8
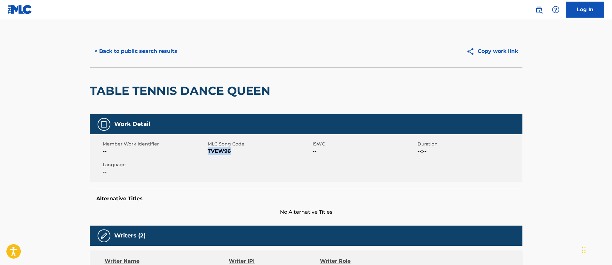
drag, startPoint x: 232, startPoint y: 152, endPoint x: 209, endPoint y: 148, distance: 23.7
click at [209, 148] on span "TVEW96" at bounding box center [259, 151] width 103 height 8
click at [158, 48] on button "< Back to public search results" at bounding box center [136, 51] width 92 height 16
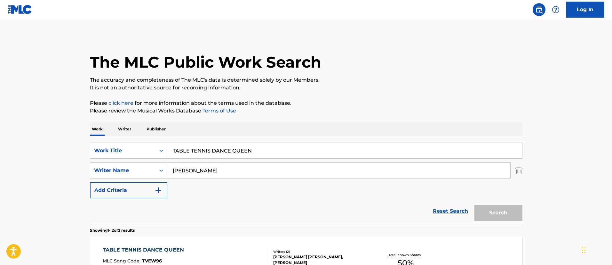
scroll to position [97, 0]
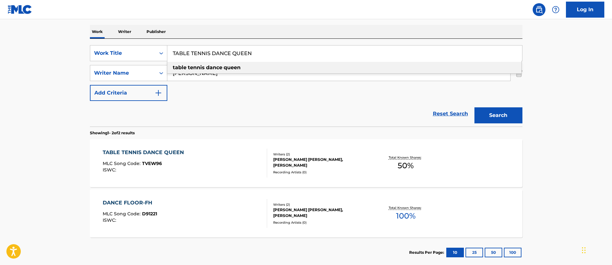
drag, startPoint x: 262, startPoint y: 55, endPoint x: 168, endPoint y: 49, distance: 93.9
click at [168, 49] on input "TABLE TENNIS DANCE QUEEN" at bounding box center [344, 52] width 355 height 15
paste input "LK TO MYSELF"
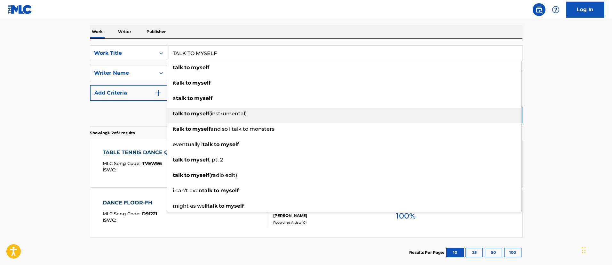
type input "TALK TO MYSELF"
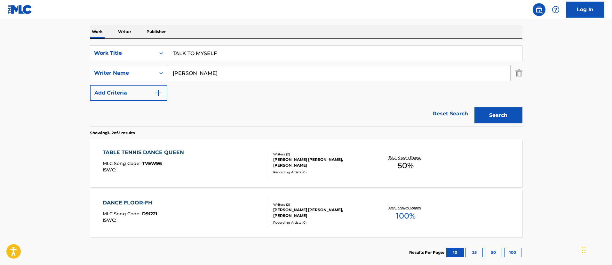
click at [555, 107] on main "The MLC Public Work Search The accuracy and completeness of The MLC's data is d…" at bounding box center [306, 96] width 612 height 348
click at [514, 113] on button "Search" at bounding box center [498, 115] width 48 height 16
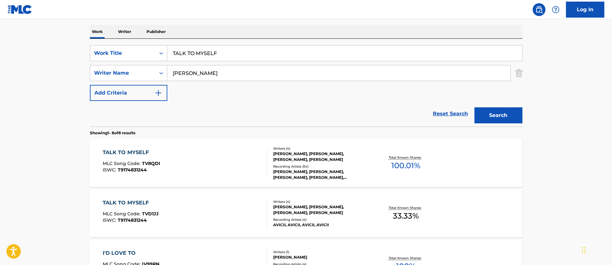
scroll to position [145, 0]
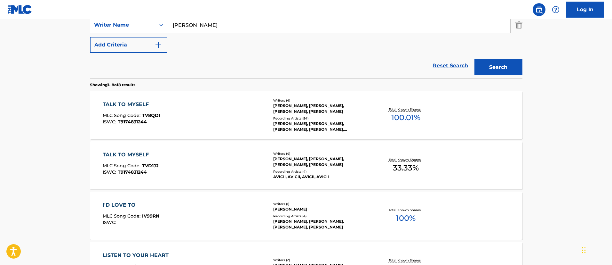
click at [142, 103] on div "TALK TO MYSELF" at bounding box center [132, 104] width 58 height 8
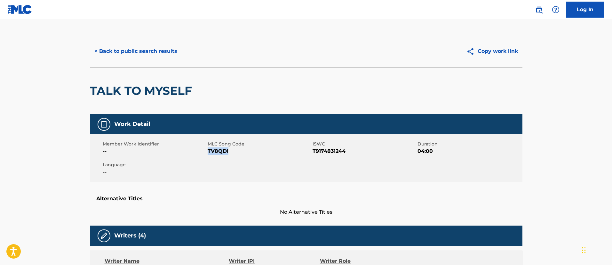
drag, startPoint x: 228, startPoint y: 150, endPoint x: 208, endPoint y: 153, distance: 20.0
click at [208, 153] on span "TV8QDI" at bounding box center [259, 151] width 103 height 8
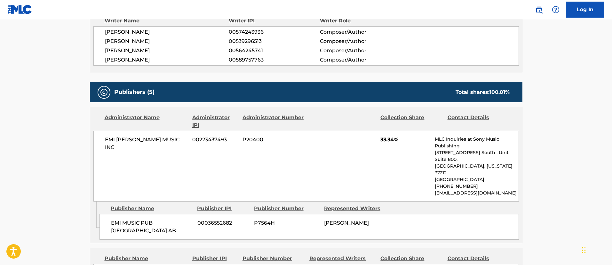
scroll to position [384, 0]
